Goal: Task Accomplishment & Management: Manage account settings

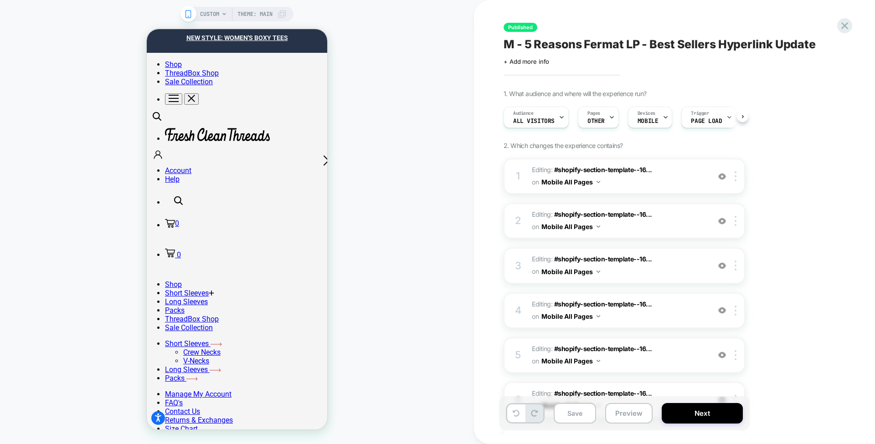
click at [642, 42] on span "M - 5 Reasons Fermat LP - Best Sellers Hyperlink Update" at bounding box center [659, 44] width 312 height 14
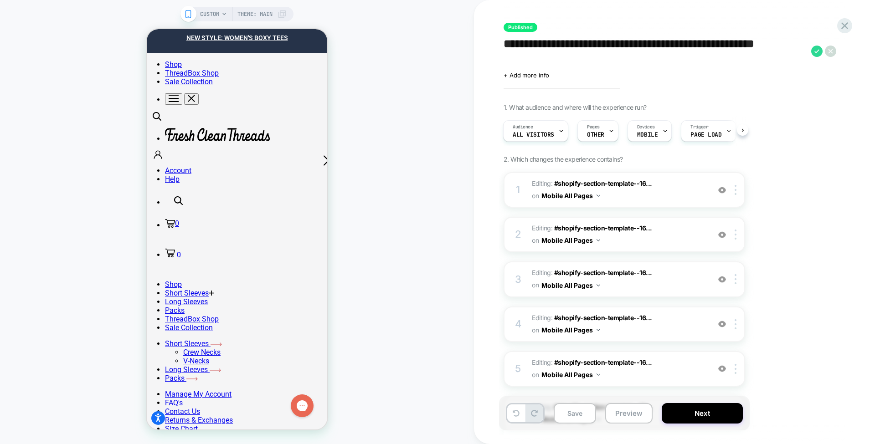
click at [642, 42] on textarea "**********" at bounding box center [654, 50] width 303 height 27
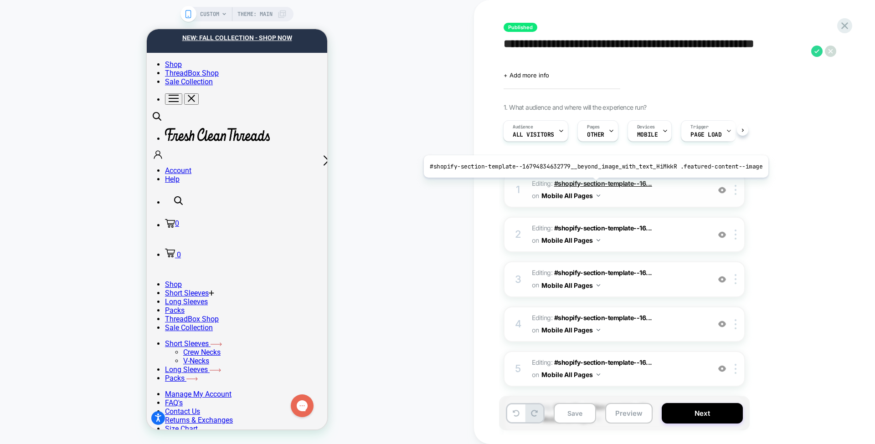
click at [592, 184] on span "#shopify-section-template--16..." at bounding box center [603, 184] width 98 height 8
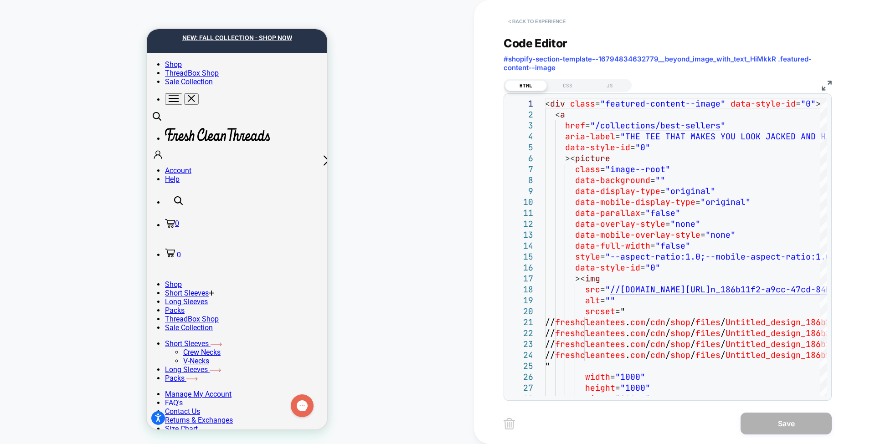
click at [540, 23] on button "< Back to experience" at bounding box center [536, 21] width 67 height 15
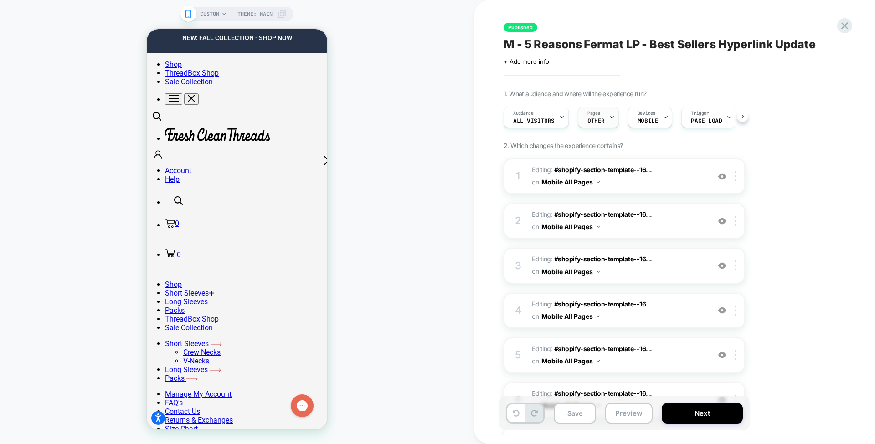
scroll to position [0, 0]
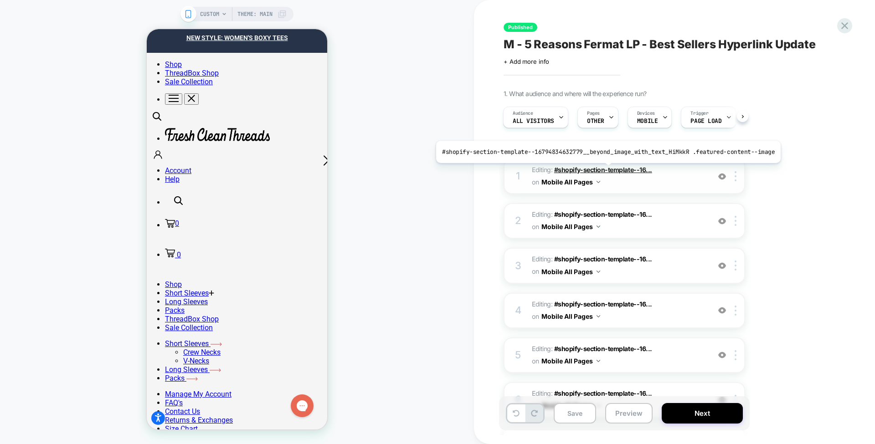
click at [604, 169] on span "#shopify-section-template--16..." at bounding box center [603, 170] width 98 height 8
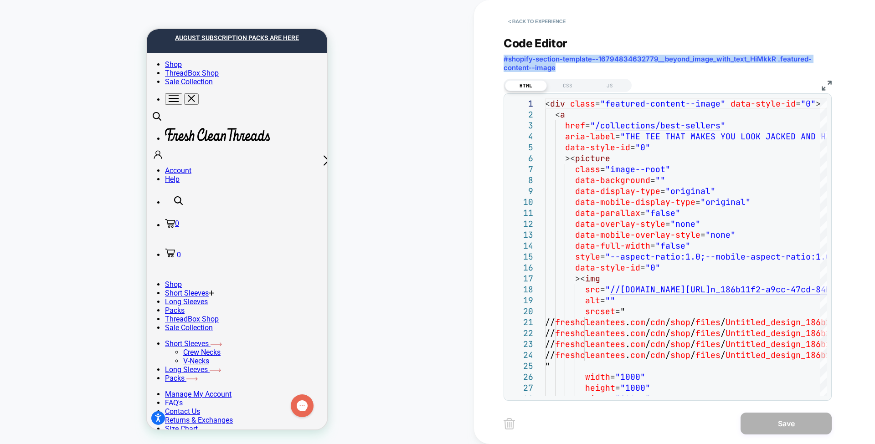
drag, startPoint x: 568, startPoint y: 67, endPoint x: 503, endPoint y: 61, distance: 65.9
click at [503, 61] on div "< Back to experience Code Editor #shopify-section-template--16794834632779__bey…" at bounding box center [674, 222] width 401 height 444
click at [527, 21] on button "< Back to experience" at bounding box center [536, 21] width 67 height 15
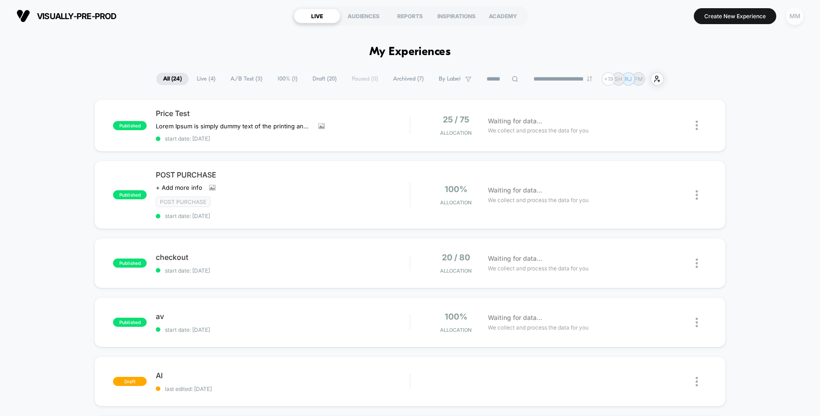
click at [798, 12] on div "MM" at bounding box center [795, 16] width 18 height 18
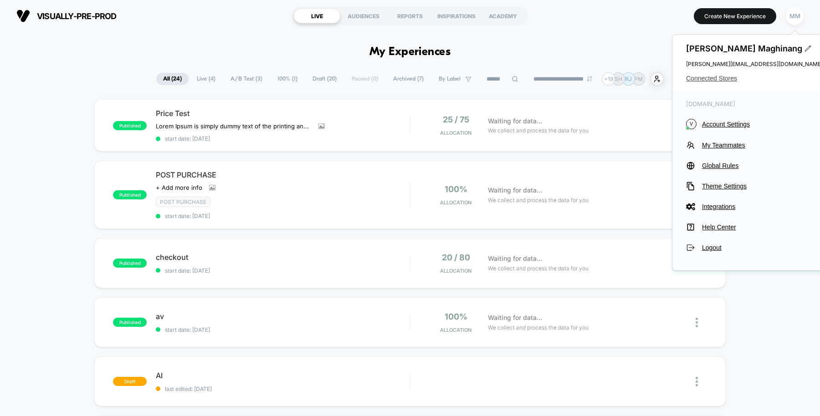
click at [698, 75] on span "Connected Stores" at bounding box center [754, 78] width 137 height 7
